Goal: Task Accomplishment & Management: Complete application form

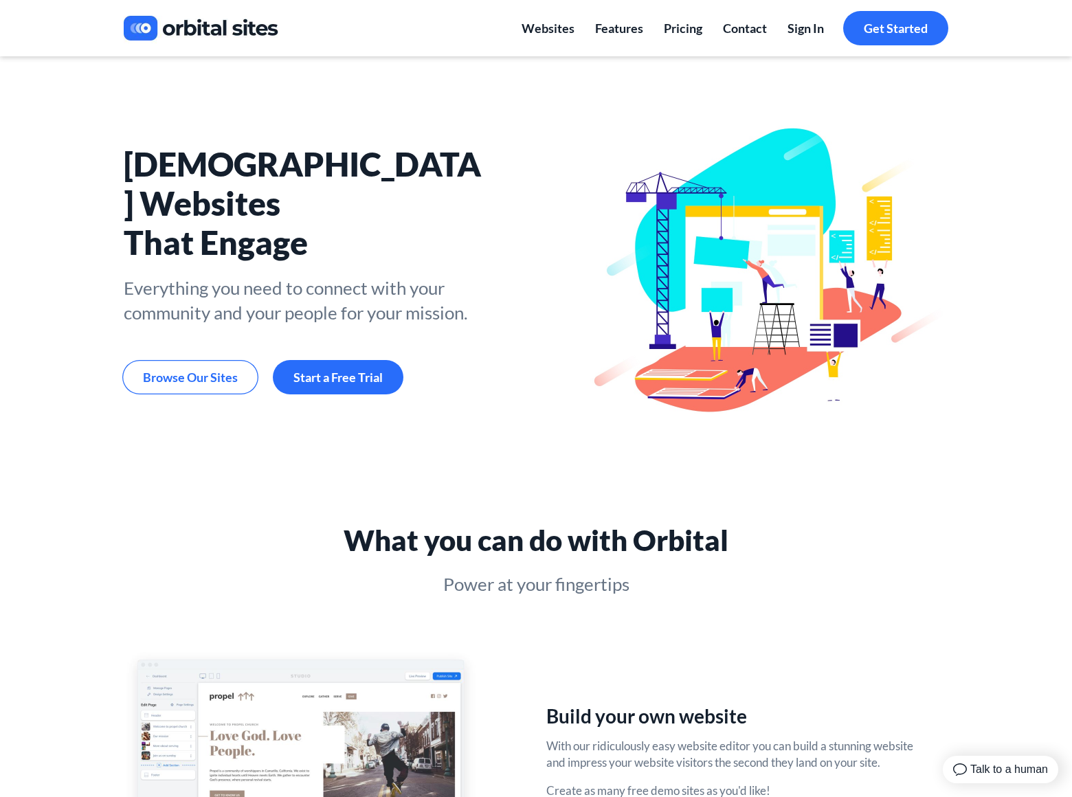
scroll to position [2171, 0]
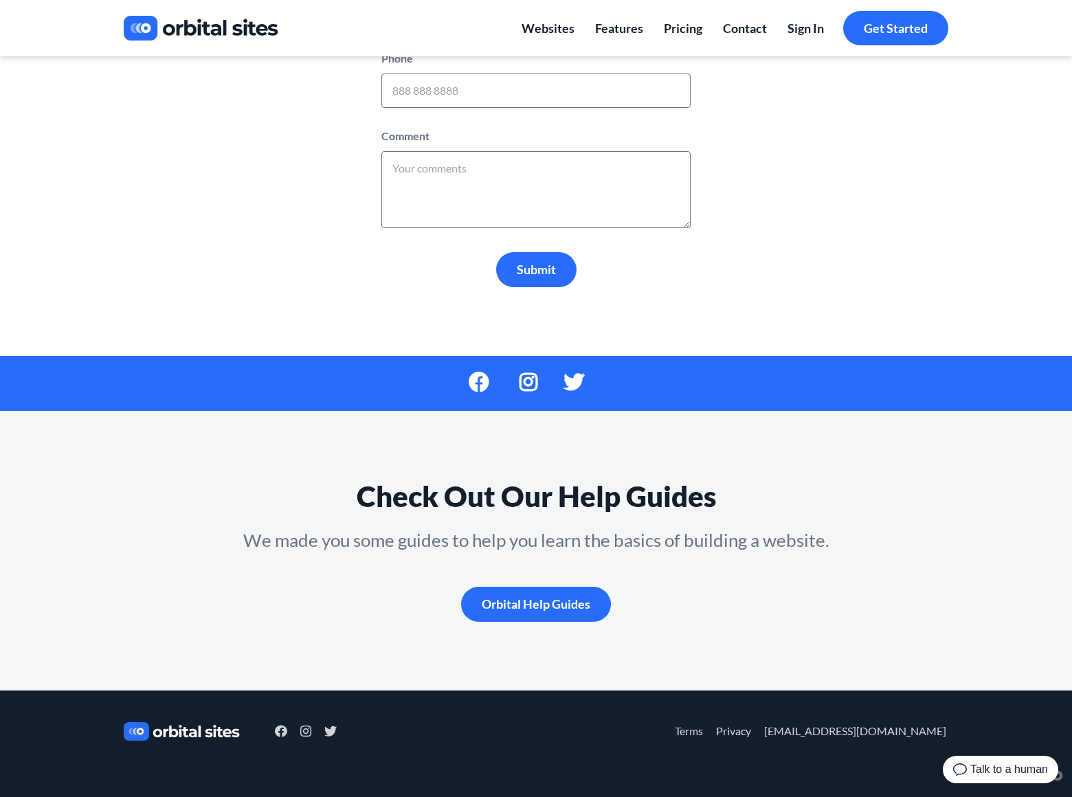
scroll to position [381, 0]
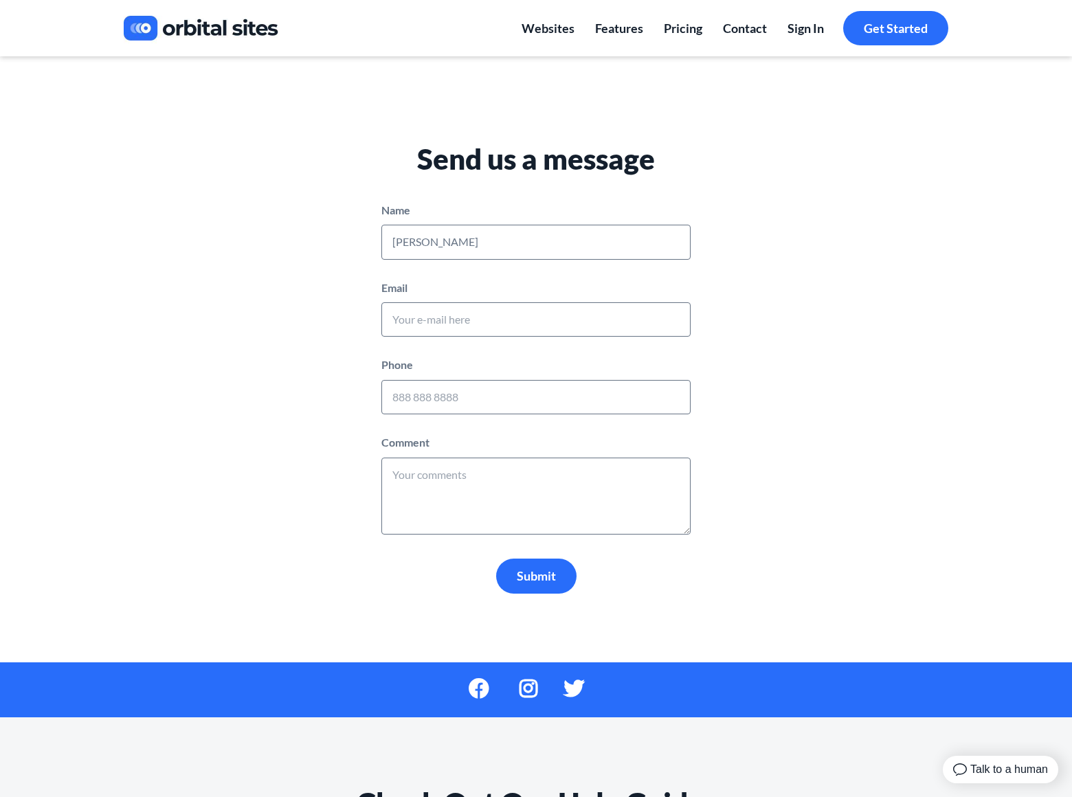
type input "[PERSON_NAME]"
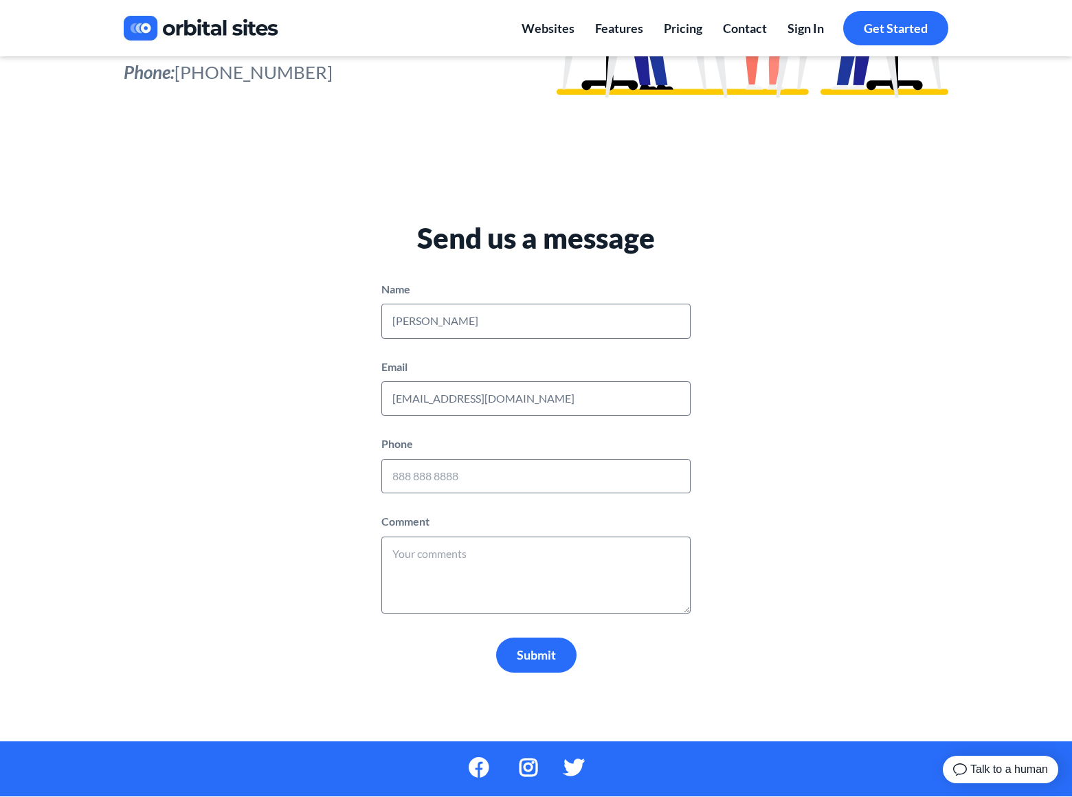
type input "[EMAIL_ADDRESS][DOMAIN_NAME]"
type input "8054002077"
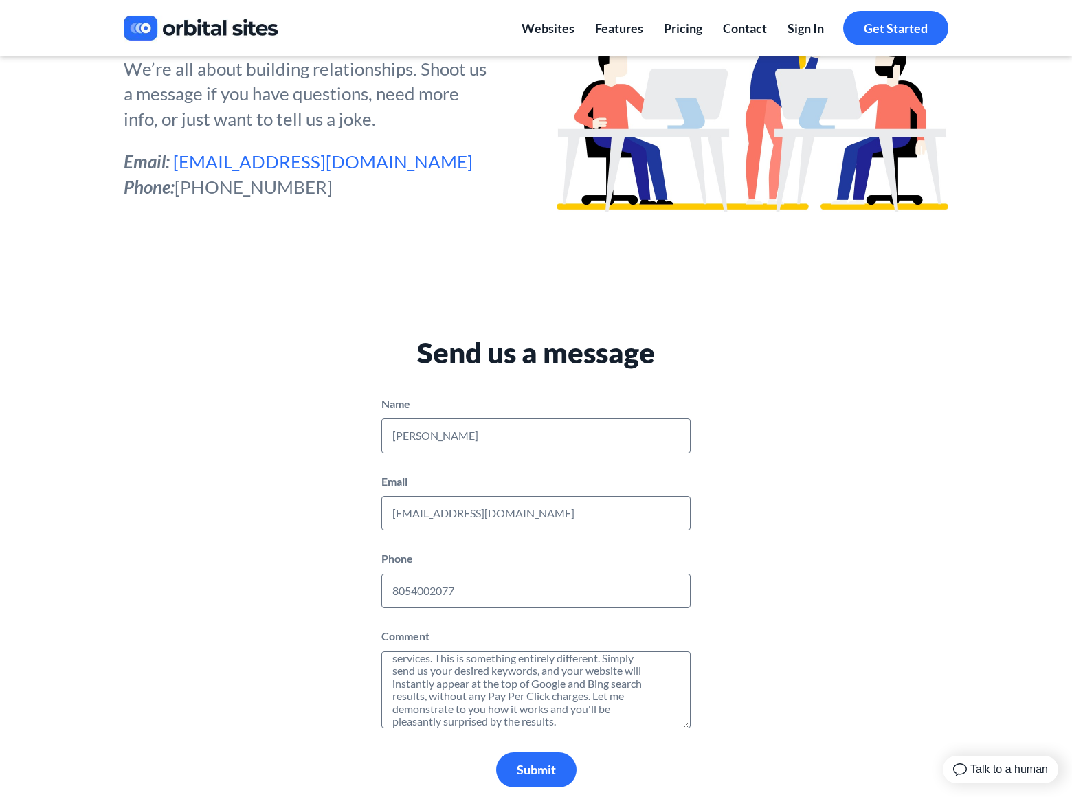
scroll to position [36, 0]
type textarea "I am not offering SEO or Pay Per Click Advertising services. This is something …"
click at [536, 770] on span "Submit" at bounding box center [536, 769] width 39 height 15
